Goal: Transaction & Acquisition: Purchase product/service

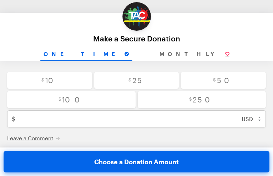
type input "[EMAIL_ADDRESS][DOMAIN_NAME]"
type input "bZXXJjDjIQZKSpqP"
type input "MMCxhJZz"
type input "jqQYxuntUB"
type input "mKXzudsIjYEHwYqA"
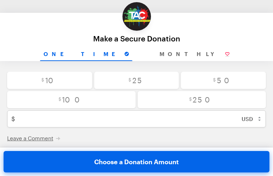
type input "fVeGLNlOmErqQrxg"
type input "JMcOFGMyYp"
select select "UA"
radio input "true"
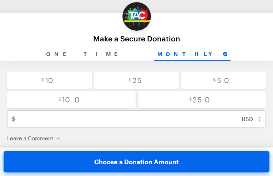
radio input "true"
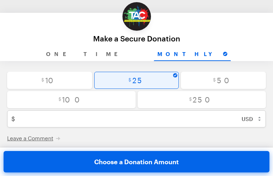
type input "25"
checkbox input "true"
radio input "true"
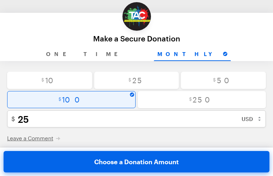
radio input "true"
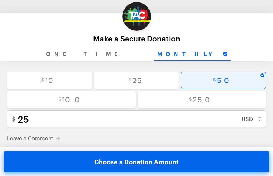
radio input "true"
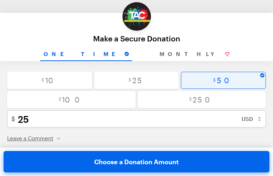
radio input "false"
type input "50"
checkbox input "true"
radio input "true"
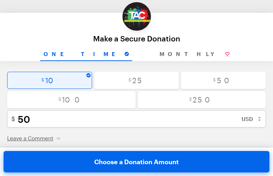
radio input "true"
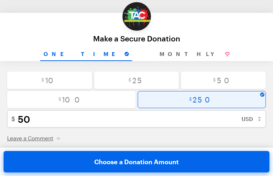
radio input "false"
type input "250"
checkbox input "true"
radio input "true"
checkbox input "true"
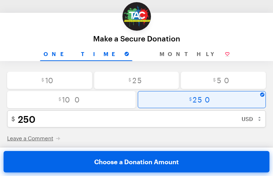
radio input "true"
radio input "false"
checkbox input "false"
